Goal: Transaction & Acquisition: Purchase product/service

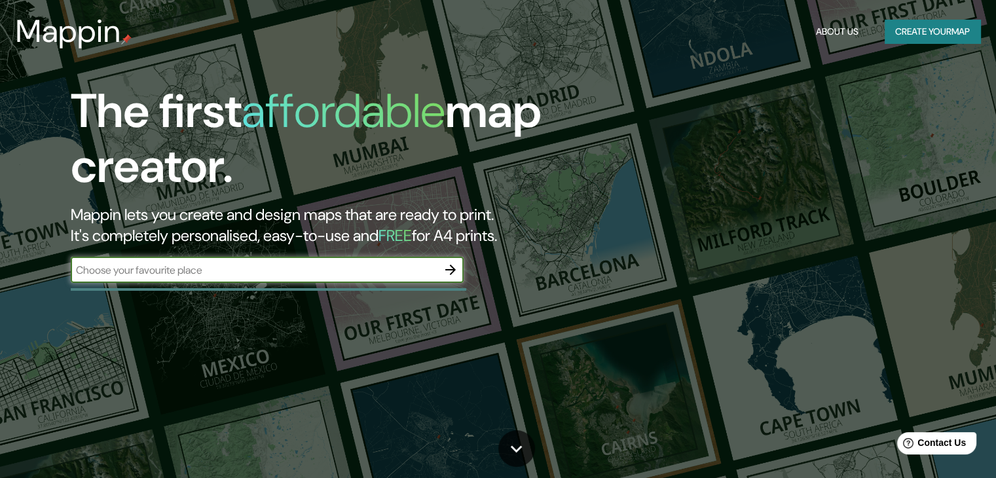
click at [201, 271] on input "text" at bounding box center [254, 270] width 367 height 15
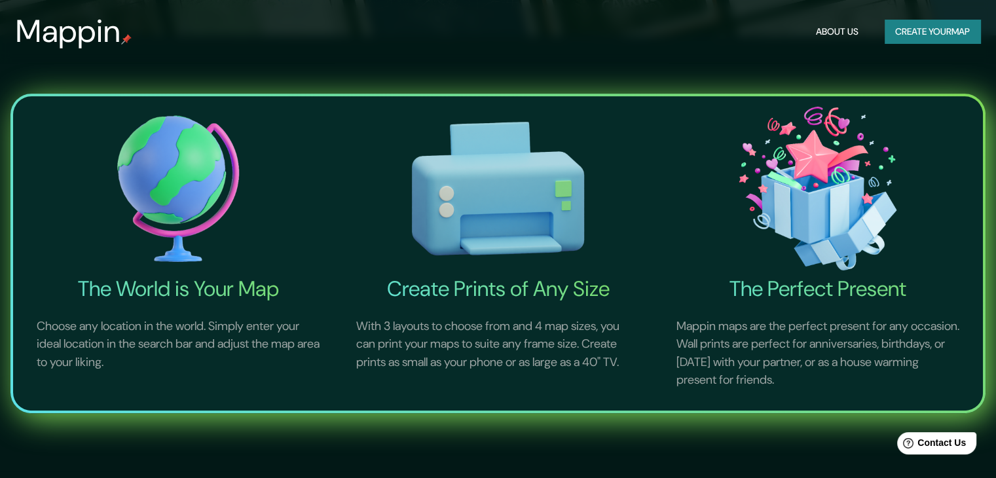
scroll to position [524, 0]
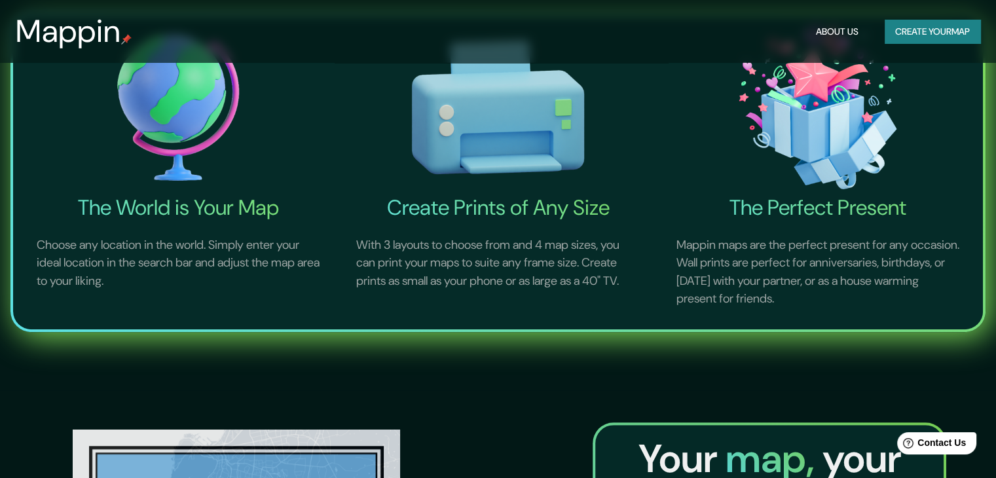
click at [175, 139] on img at bounding box center [178, 107] width 314 height 174
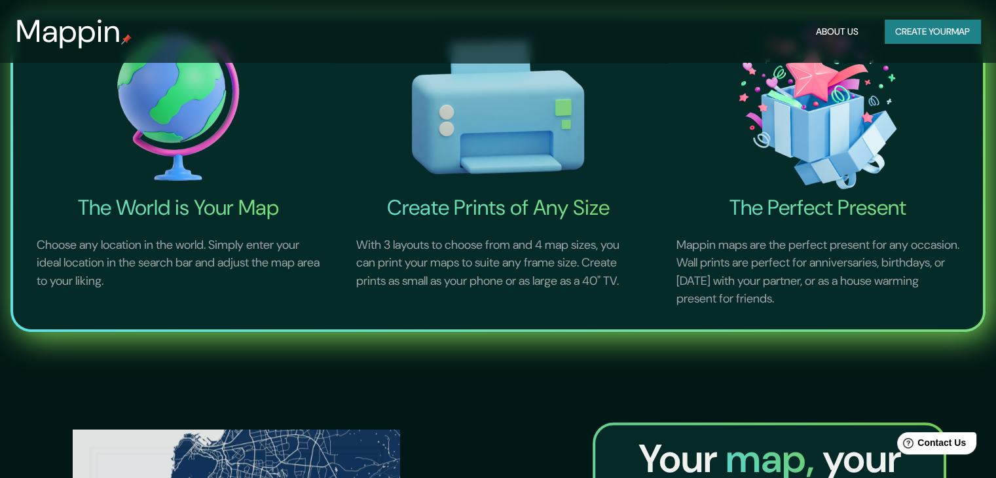
click at [175, 239] on p "Choose any location in the world. Simply enter your ideal location in the searc…" at bounding box center [178, 264] width 314 height 86
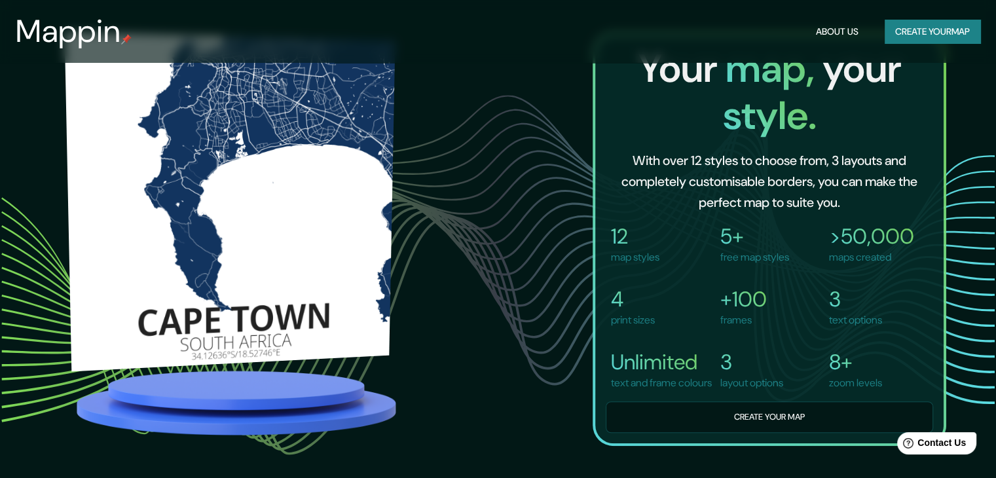
scroll to position [848, 0]
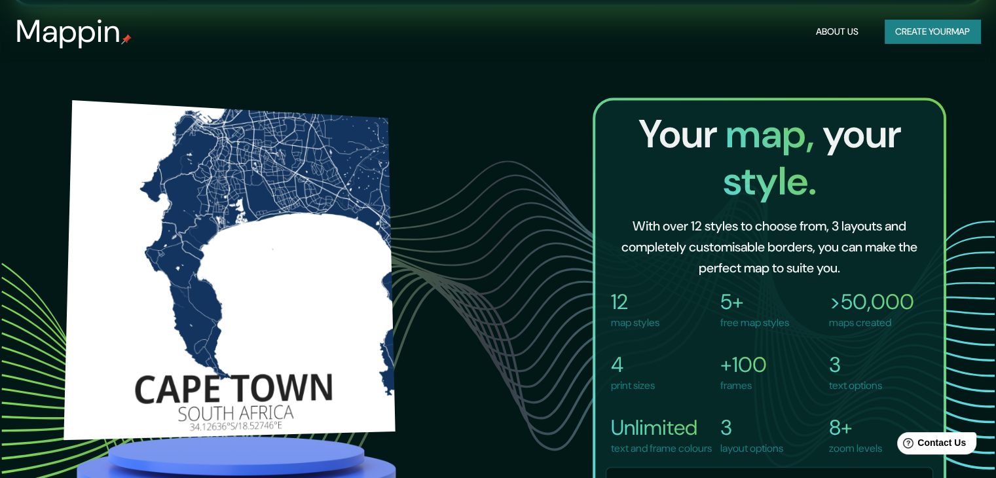
click at [313, 221] on img at bounding box center [228, 270] width 331 height 340
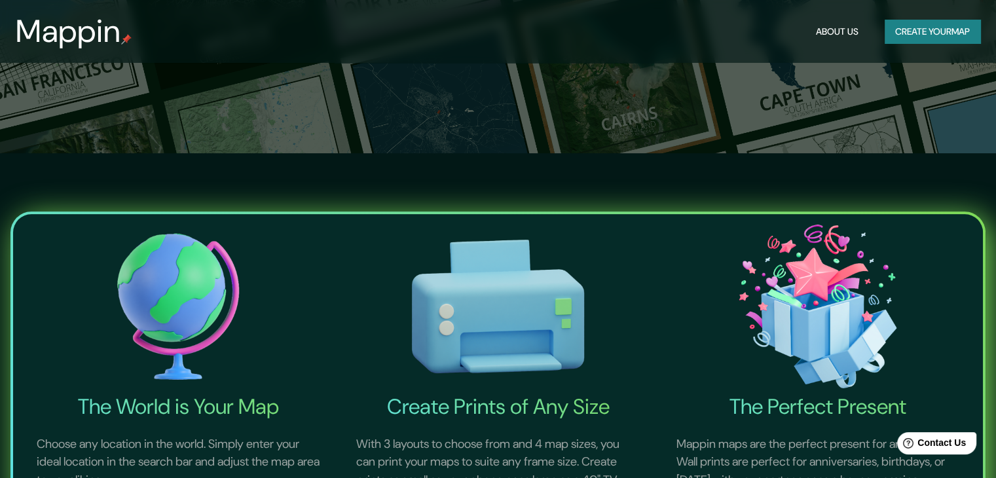
scroll to position [0, 0]
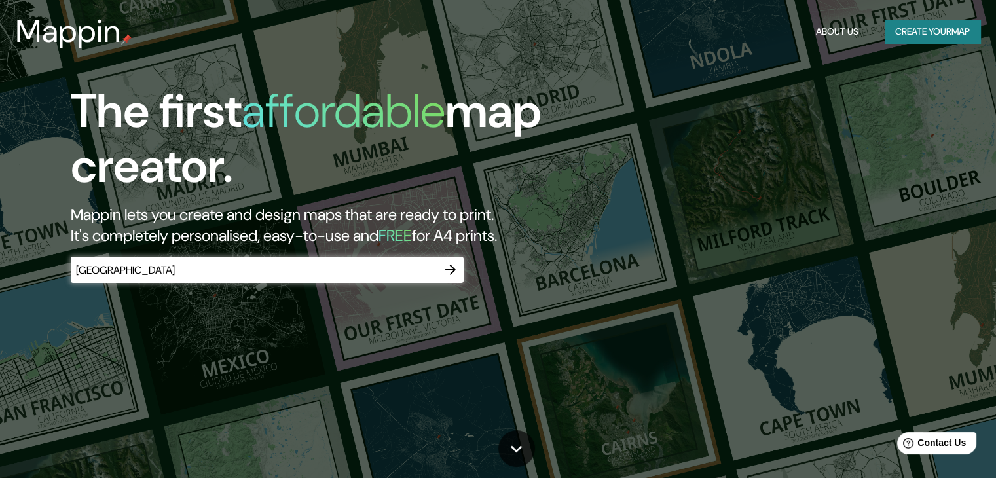
click at [221, 275] on input "[GEOGRAPHIC_DATA]" at bounding box center [254, 270] width 367 height 15
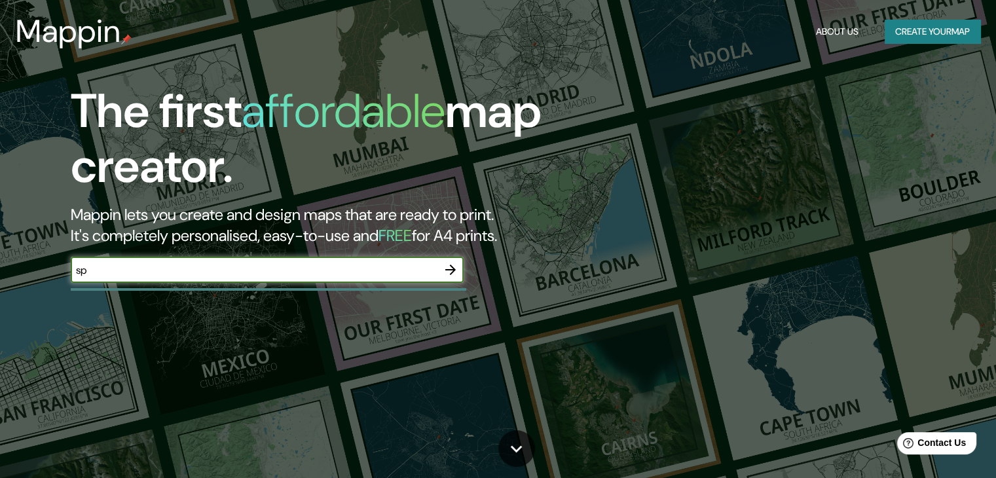
type input "s"
type input "[GEOGRAPHIC_DATA]"
click at [924, 27] on button "Create your map" at bounding box center [932, 32] width 96 height 24
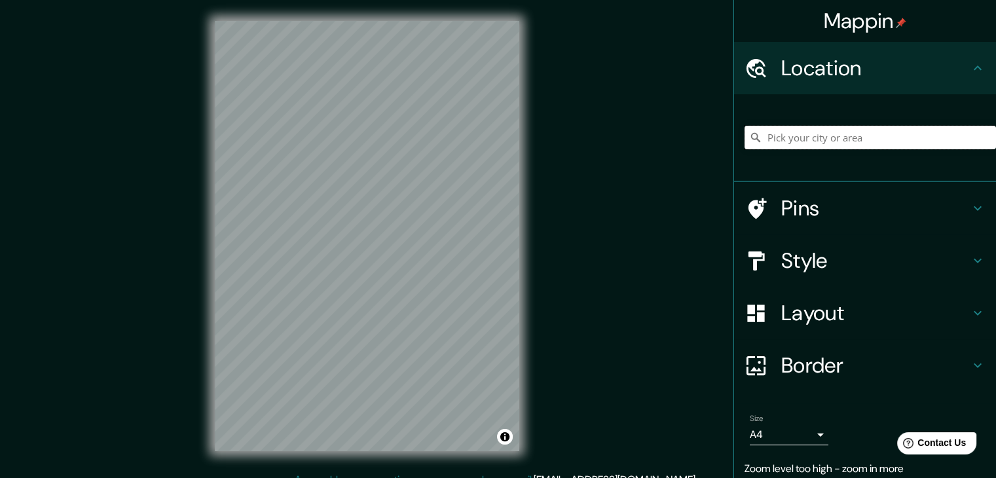
click at [819, 145] on input "Pick your city or area" at bounding box center [869, 138] width 251 height 24
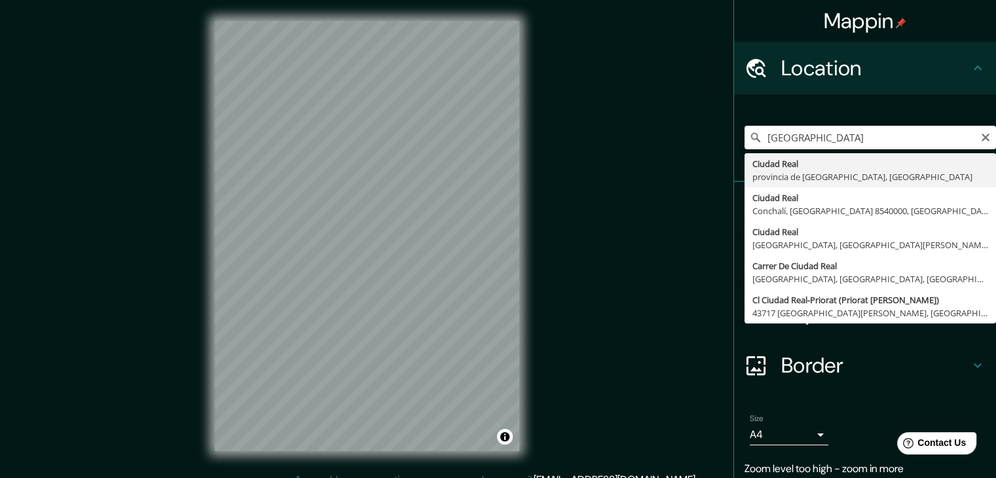
type input "[GEOGRAPHIC_DATA], [GEOGRAPHIC_DATA], [GEOGRAPHIC_DATA]"
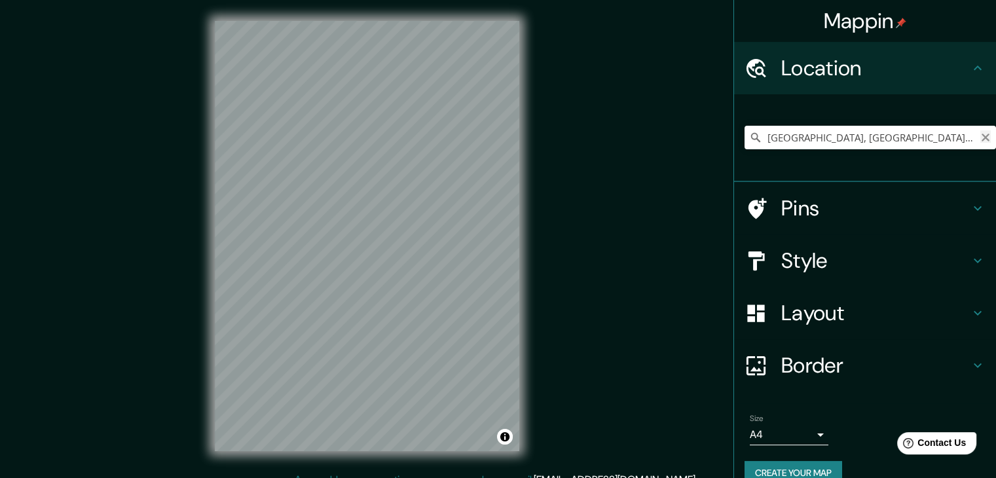
click at [980, 137] on icon "Clear" at bounding box center [985, 137] width 10 height 10
type input "[GEOGRAPHIC_DATA], [US_STATE], [GEOGRAPHIC_DATA]"
click at [526, 300] on div "© Mapbox © OpenStreetMap Improve this map" at bounding box center [367, 236] width 346 height 472
click at [980, 137] on icon "Clear" at bounding box center [985, 137] width 10 height 10
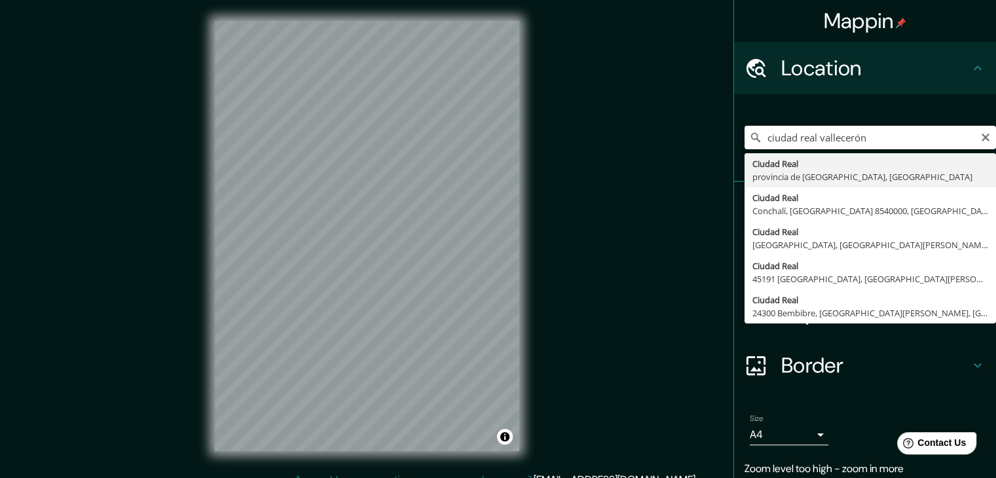
click at [808, 142] on input "ciudad real vallecerón" at bounding box center [869, 138] width 251 height 24
click at [864, 138] on input "[GEOGRAPHIC_DATA], [GEOGRAPHIC_DATA]" at bounding box center [869, 138] width 251 height 24
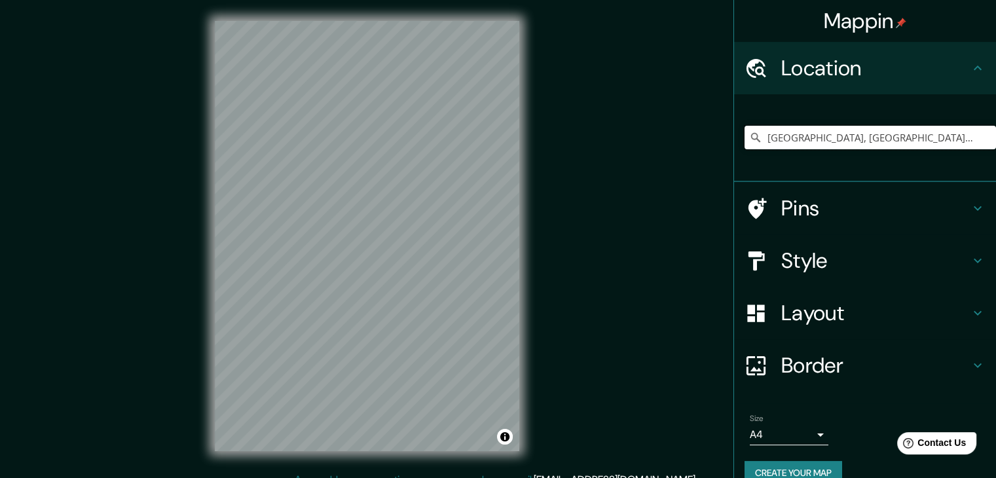
type input "[GEOGRAPHIC_DATA], [GEOGRAPHIC_DATA], [GEOGRAPHIC_DATA]"
